Goal: Task Accomplishment & Management: Manage account settings

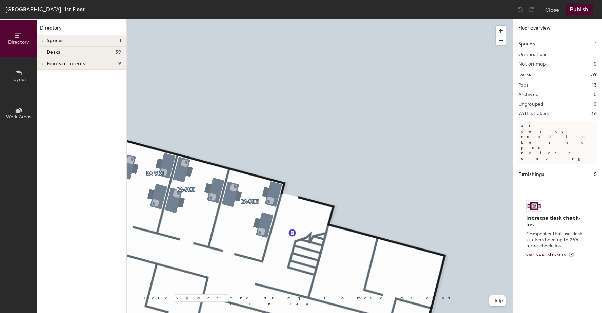
click at [524, 123] on div "Directory Layout Work Areas Directory Spaces 1 BA-9173 Desks 39 BA-9185 BA-9183…" at bounding box center [301, 166] width 602 height 294
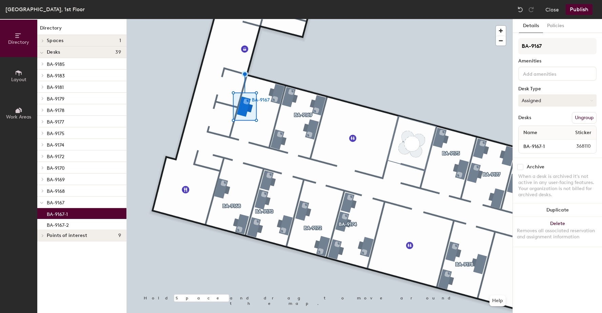
click at [553, 103] on button "Assigned" at bounding box center [558, 100] width 78 height 12
click at [550, 11] on button "Close" at bounding box center [553, 9] width 14 height 11
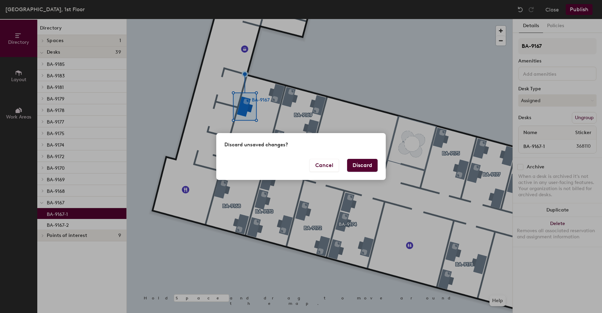
click at [359, 167] on button "Discard" at bounding box center [362, 165] width 31 height 13
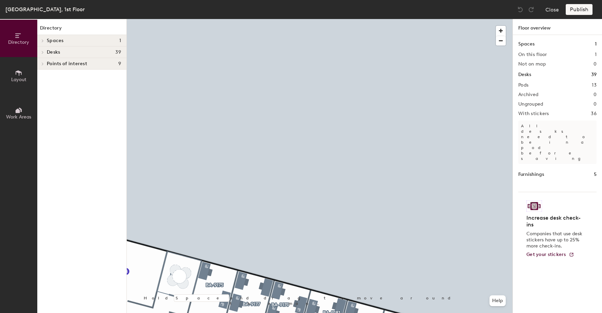
click at [466, 2] on div "[GEOGRAPHIC_DATA], 1st Floor Close Publish Directory Layout Work Areas Director…" at bounding box center [301, 156] width 602 height 313
click at [394, 13] on div "[GEOGRAPHIC_DATA], 1st Floor Close Publish Directory Layout Work Areas Director…" at bounding box center [301, 156] width 602 height 313
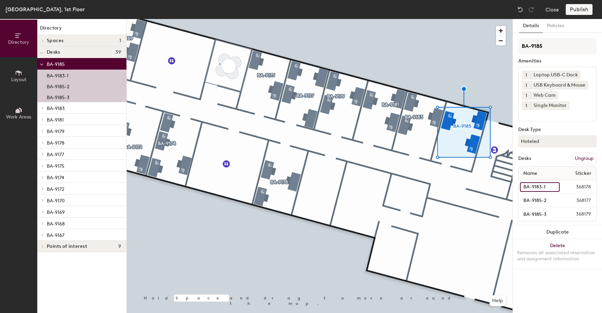
click at [555, 187] on input "BA-9183-1" at bounding box center [540, 186] width 40 height 9
click at [541, 187] on input "BA-9183-1" at bounding box center [540, 186] width 40 height 9
type input "BA-9185-1"
click at [542, 289] on div "Details Policies BA-9185 Amenities 1 Laptop USB-C Dock 1 USB Keyboard & Mouse 1…" at bounding box center [557, 166] width 89 height 294
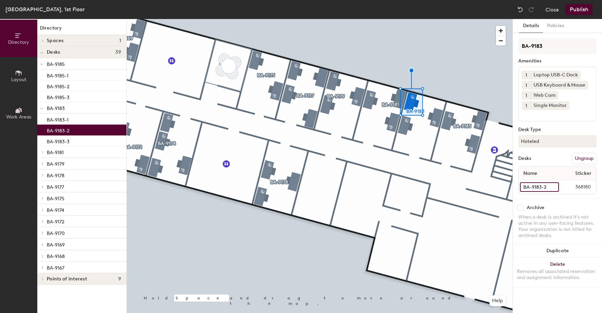
click at [538, 189] on input "BA-9183-2" at bounding box center [539, 186] width 39 height 9
click at [550, 203] on div "Archive When a desk is archived it's not active in any user-facing features. Yo…" at bounding box center [557, 222] width 89 height 48
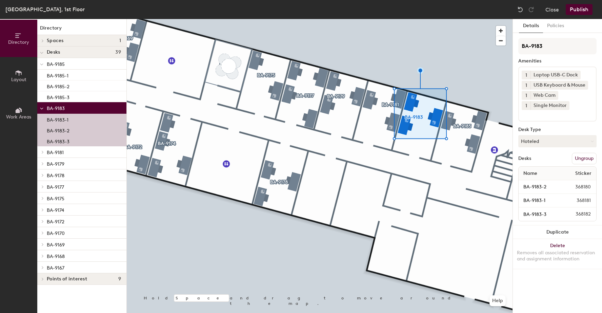
click at [55, 118] on p "BA-9183-1" at bounding box center [58, 119] width 22 height 8
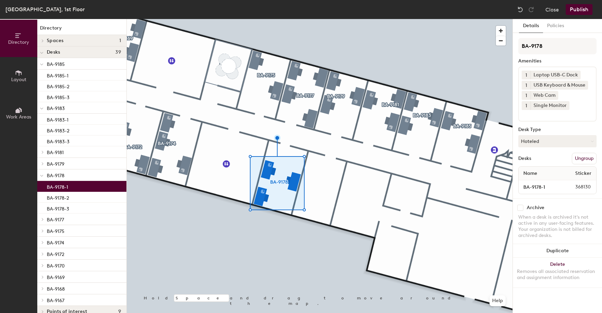
click at [59, 187] on p "BA-9178-1" at bounding box center [57, 186] width 21 height 8
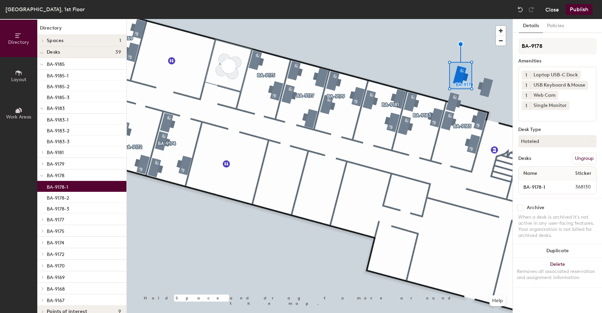
click at [552, 12] on button "Close" at bounding box center [553, 9] width 14 height 11
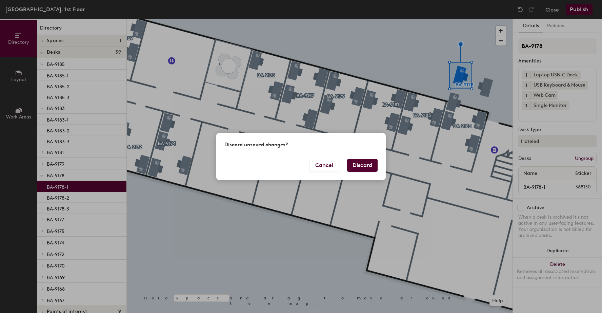
click at [367, 161] on button "Discard" at bounding box center [362, 165] width 31 height 13
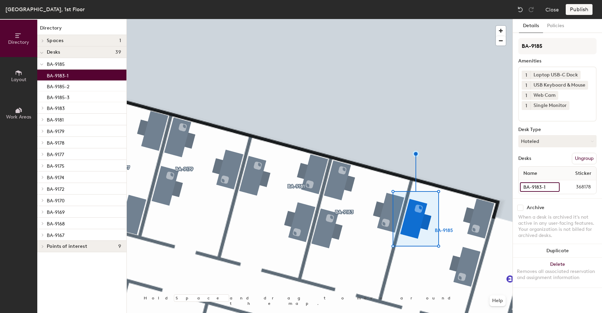
click at [553, 186] on input "BA-9183-1" at bounding box center [540, 186] width 40 height 9
click at [541, 187] on input "BA-9183-1" at bounding box center [540, 186] width 40 height 9
type input "BA-9185-1"
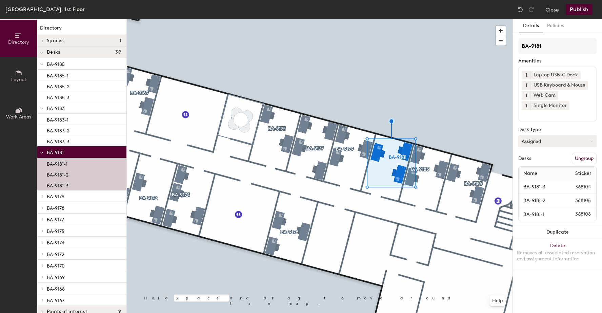
click at [573, 143] on button "Assigned" at bounding box center [558, 141] width 78 height 12
click at [536, 182] on div "Hoteled" at bounding box center [553, 182] width 68 height 10
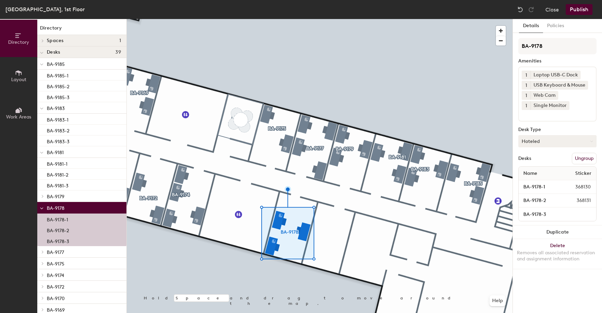
click at [546, 144] on button "Hoteled" at bounding box center [558, 141] width 78 height 12
click at [540, 162] on div "Assigned" at bounding box center [553, 162] width 68 height 10
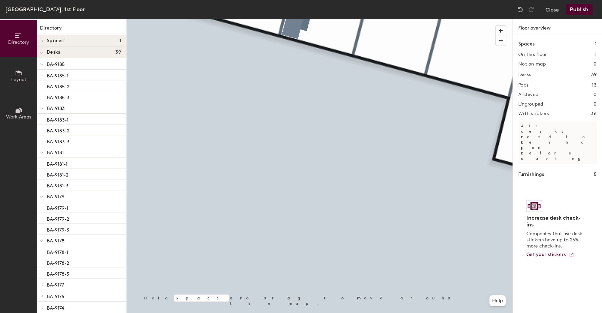
click at [294, 312] on html "Skip navigation Schedule Office People Analytics Visits Deliveries Services Man…" at bounding box center [301, 156] width 602 height 313
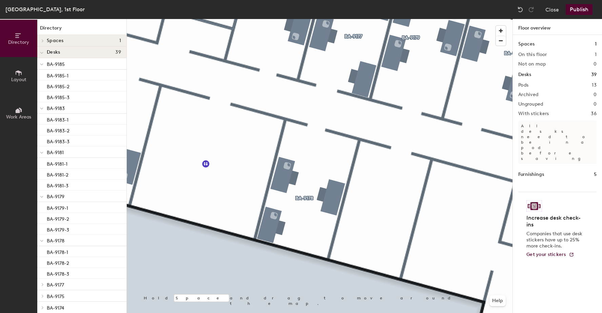
click at [586, 13] on button "Publish" at bounding box center [579, 9] width 27 height 11
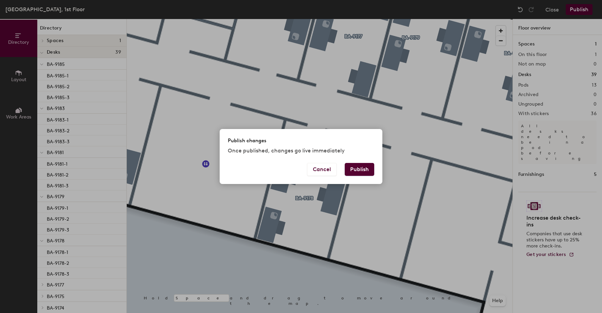
click at [357, 170] on button "Publish" at bounding box center [360, 169] width 30 height 13
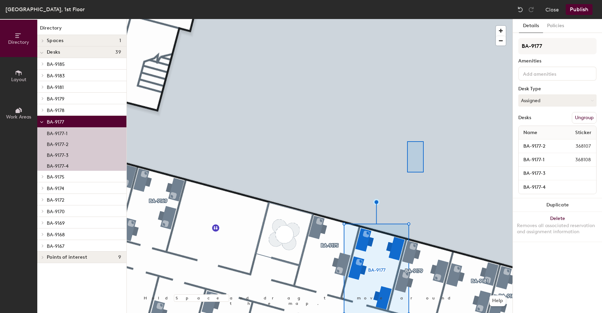
click at [406, 19] on div at bounding box center [320, 19] width 386 height 0
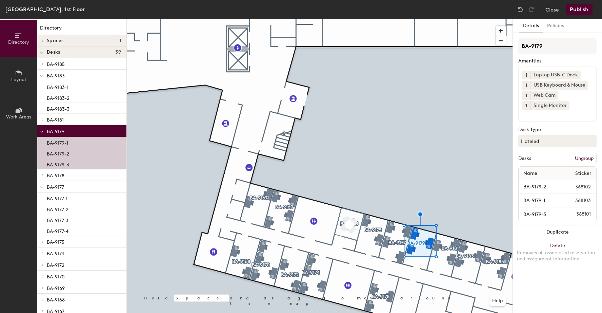
click at [373, 19] on div at bounding box center [320, 19] width 386 height 0
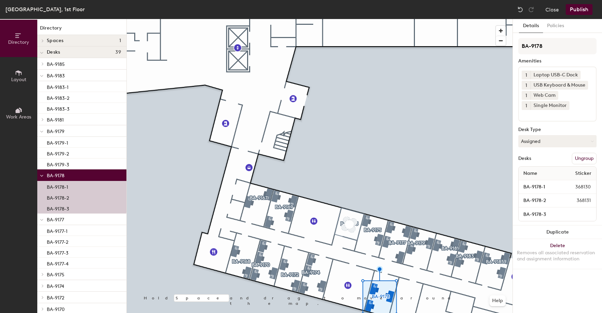
click at [576, 11] on button "Publish" at bounding box center [579, 9] width 27 height 11
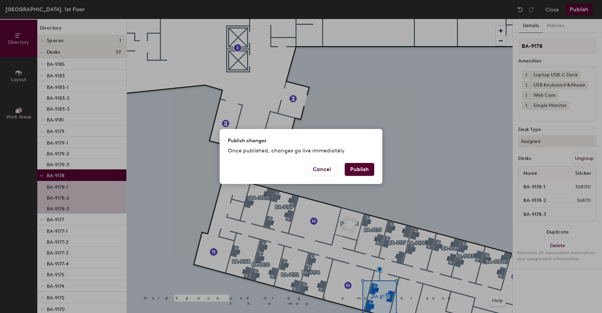
click at [367, 162] on div "Publish changes Once published, changes go live immediately Cancel Publish" at bounding box center [301, 156] width 163 height 55
click at [366, 166] on button "Publish" at bounding box center [360, 169] width 30 height 13
